Goal: Information Seeking & Learning: Learn about a topic

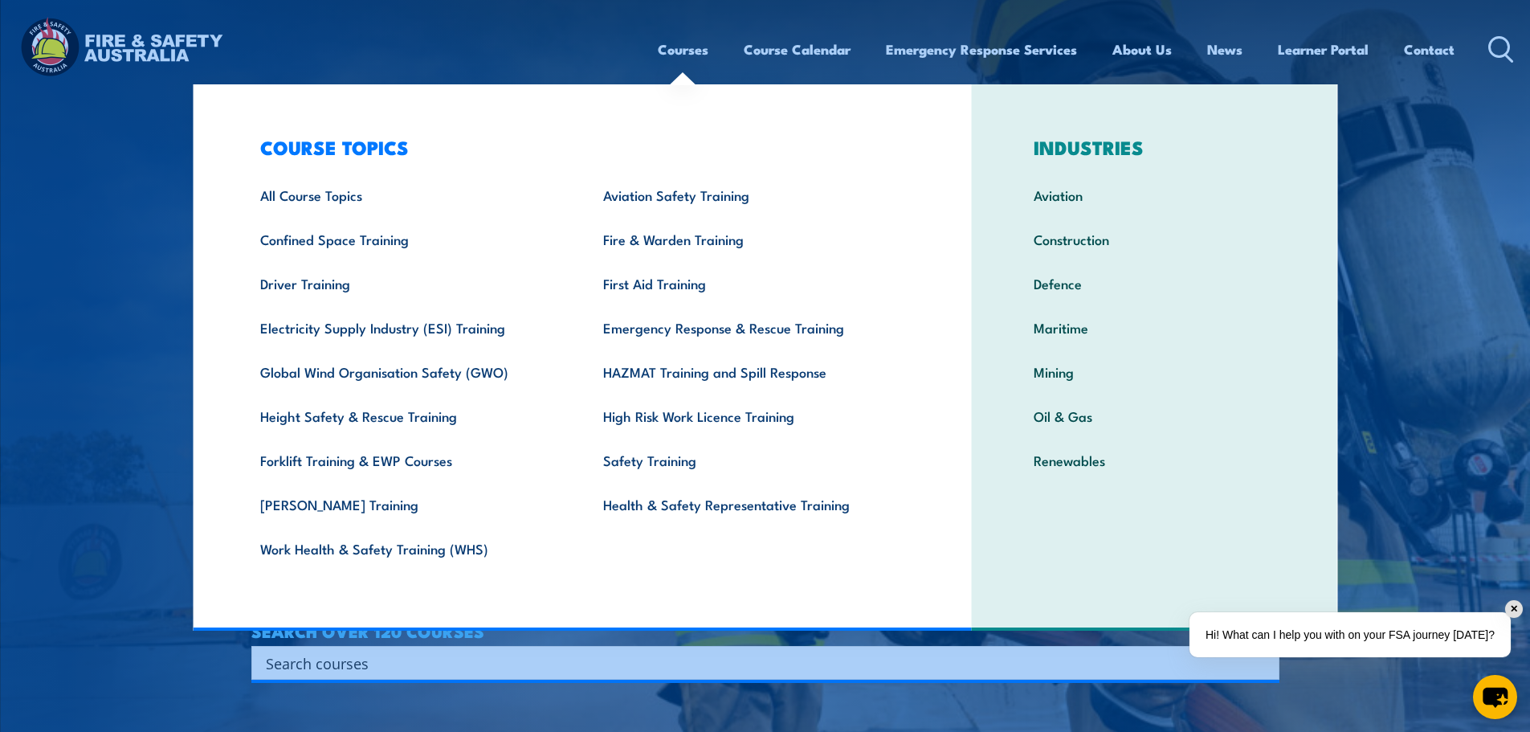
click at [626, 463] on link "Safety Training" at bounding box center [749, 460] width 343 height 44
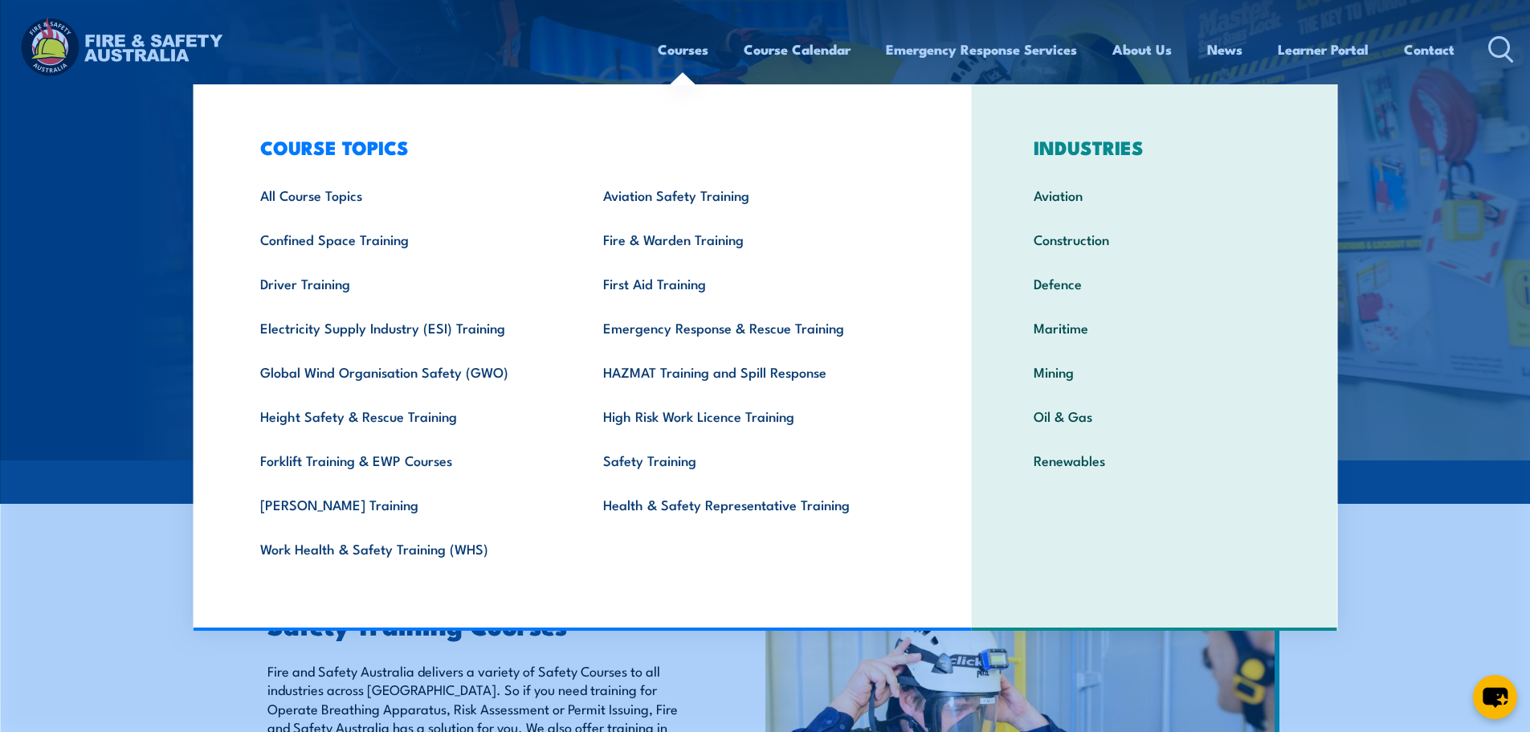
click at [641, 284] on link "First Aid Training" at bounding box center [749, 283] width 343 height 44
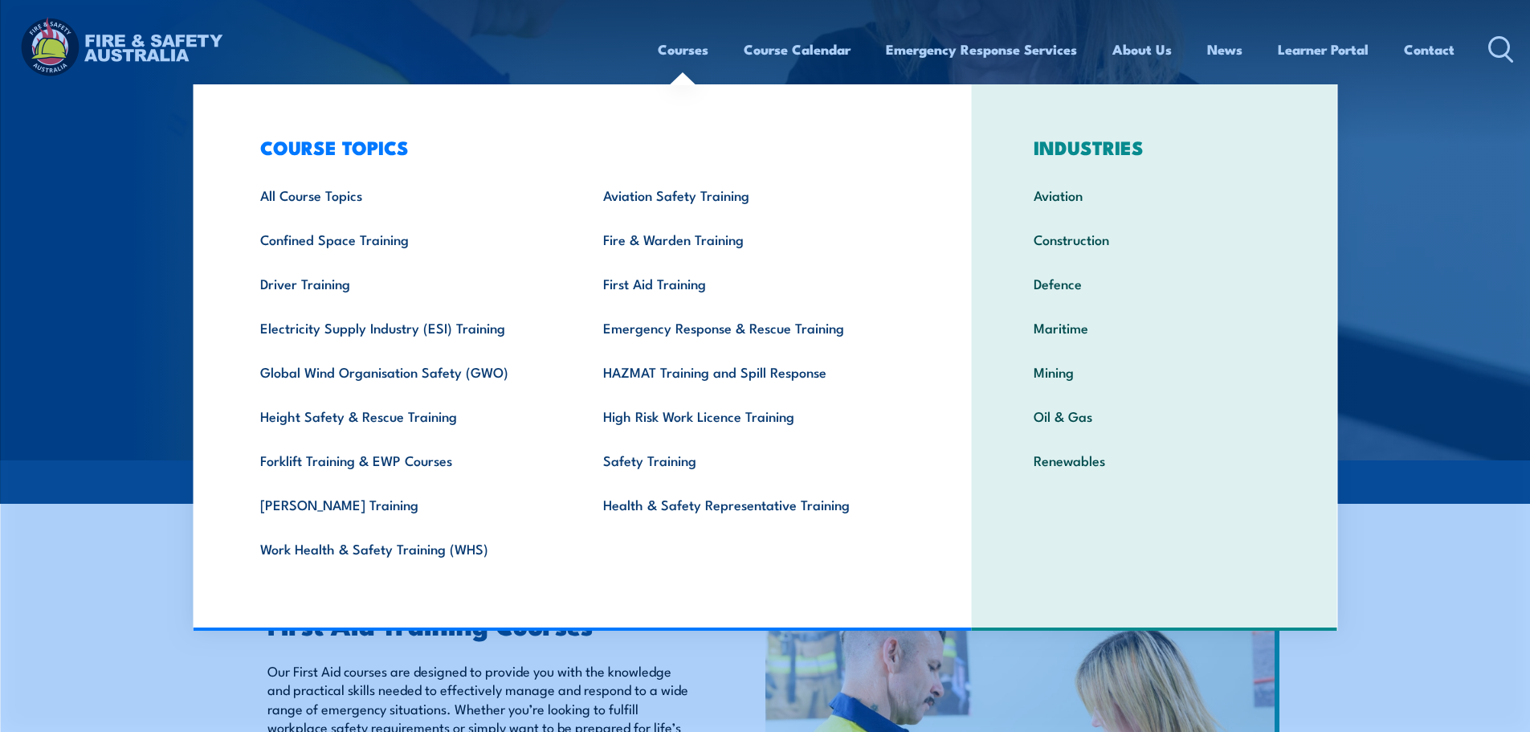
click at [674, 324] on link "Emergency Response & Rescue Training" at bounding box center [749, 327] width 343 height 44
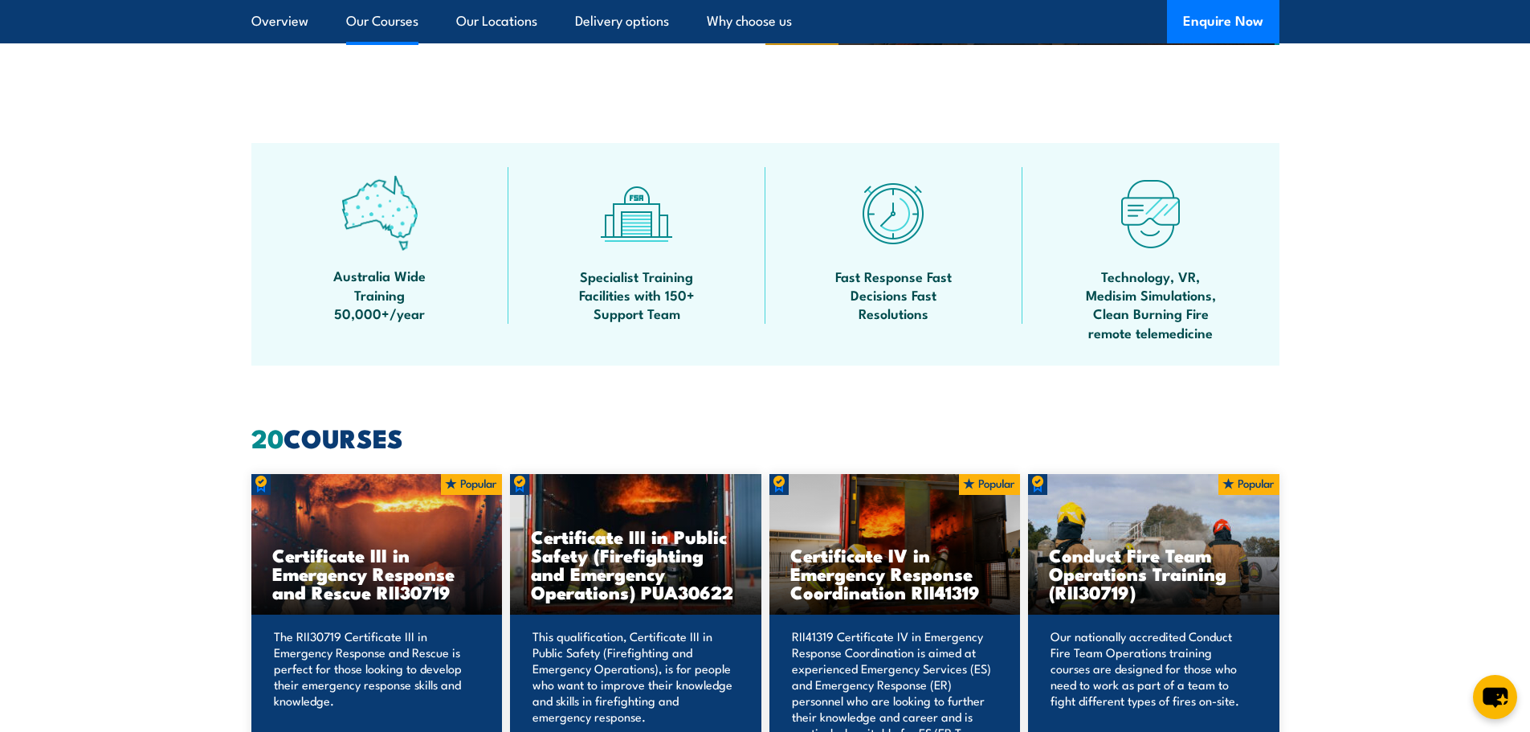
scroll to position [536, 0]
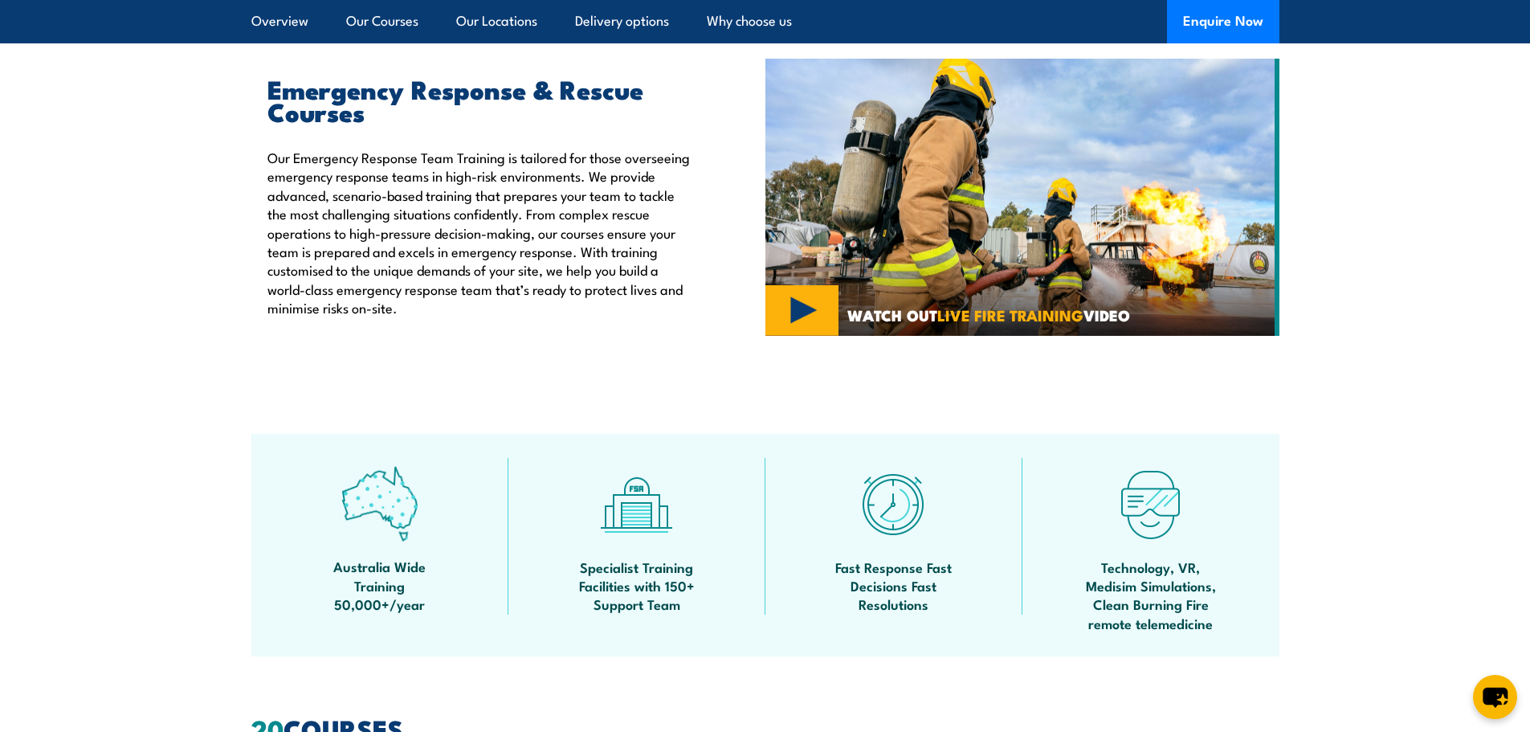
click at [366, 15] on link "Our Courses" at bounding box center [382, 21] width 72 height 43
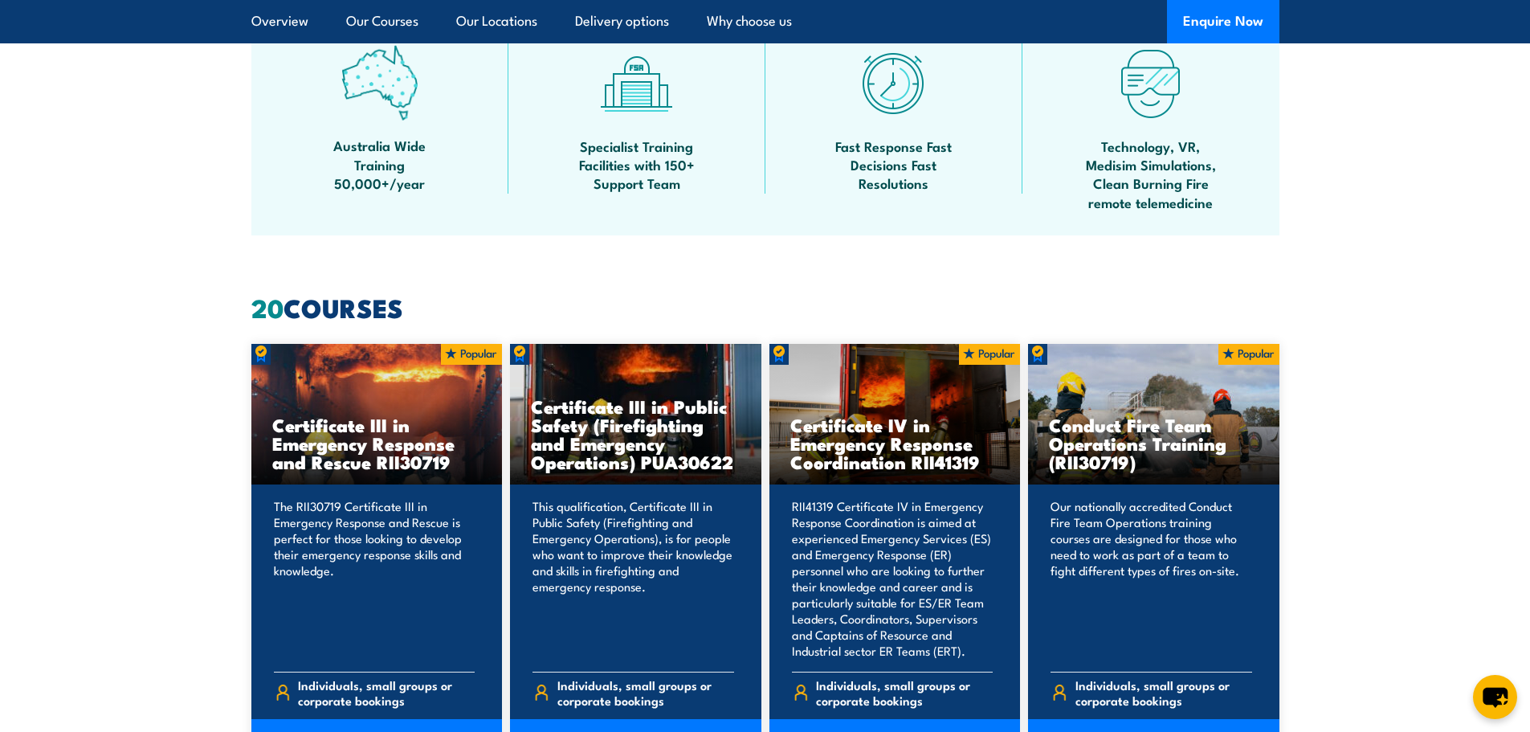
click at [272, 20] on link "Overview" at bounding box center [279, 21] width 57 height 43
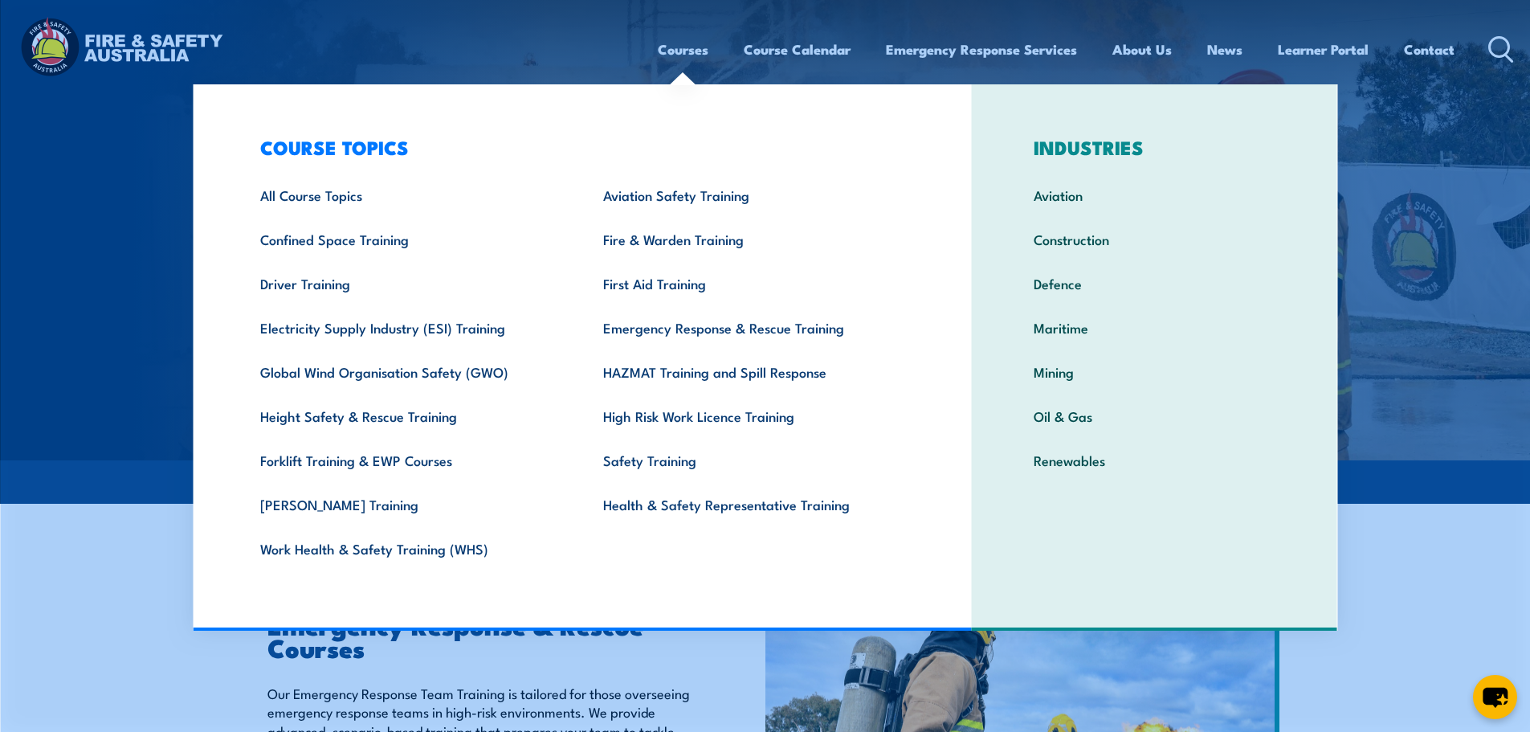
click at [627, 292] on link "First Aid Training" at bounding box center [749, 283] width 343 height 44
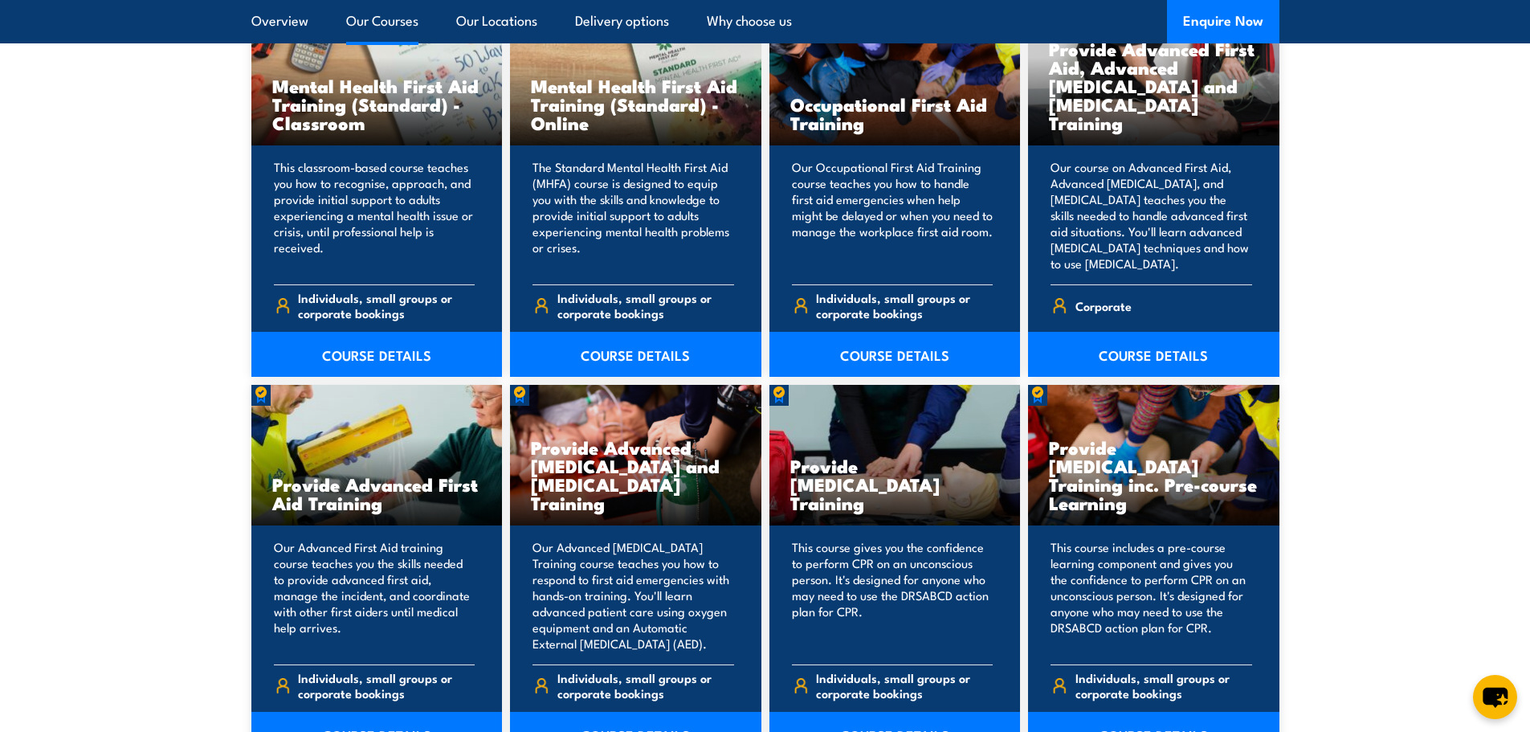
scroll to position [1874, 0]
